Goal: Information Seeking & Learning: Learn about a topic

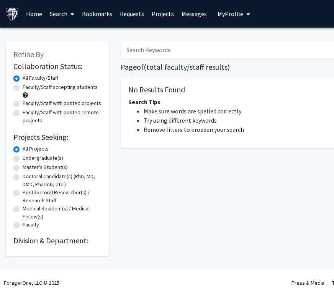
click at [175, 47] on input "Search Keywords" at bounding box center [271, 50] width 301 height 18
type input "[MEDICAL_DATA]"
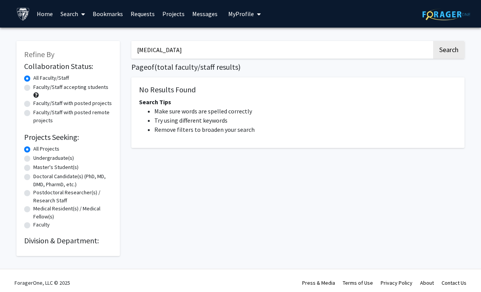
click at [157, 41] on input "[MEDICAL_DATA]" at bounding box center [281, 50] width 301 height 18
click at [166, 52] on input "[MEDICAL_DATA]" at bounding box center [281, 50] width 301 height 18
click at [333, 41] on button "Search" at bounding box center [448, 50] width 31 height 18
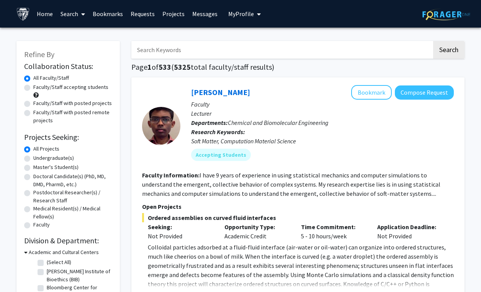
click at [168, 46] on input "Search Keywords" at bounding box center [281, 50] width 301 height 18
type input "[MEDICAL_DATA]"
click at [433, 41] on button "Search" at bounding box center [448, 50] width 31 height 18
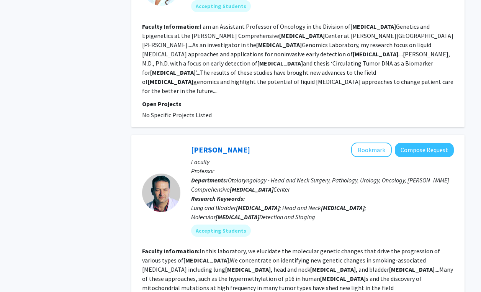
scroll to position [2026, 0]
